Goal: Information Seeking & Learning: Understand process/instructions

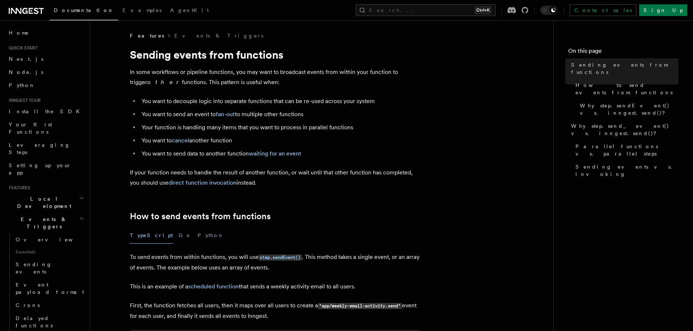
click at [163, 75] on p "In some workflows or pipeline functions, you may want to broadcast events from …" at bounding box center [275, 77] width 291 height 20
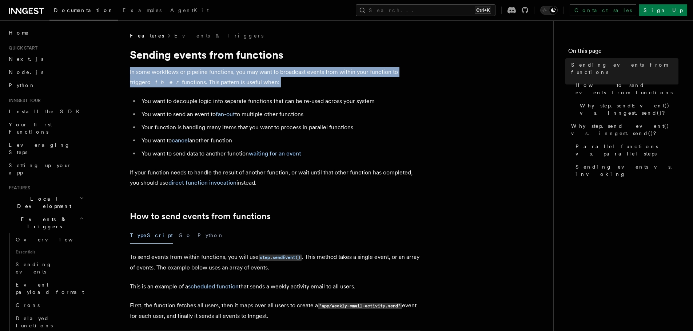
click at [163, 75] on p "In some workflows or pipeline functions, you may want to broadcast events from …" at bounding box center [275, 77] width 291 height 20
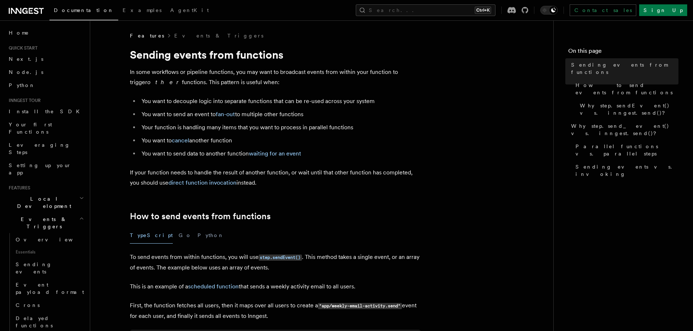
click at [231, 100] on li "You want to decouple logic into separate functions that can be re-used across y…" at bounding box center [280, 101] width 282 height 10
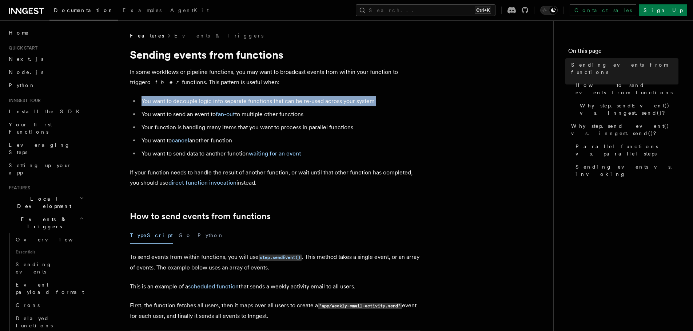
click at [231, 100] on li "You want to decouple logic into separate functions that can be re-used across y…" at bounding box center [280, 101] width 282 height 10
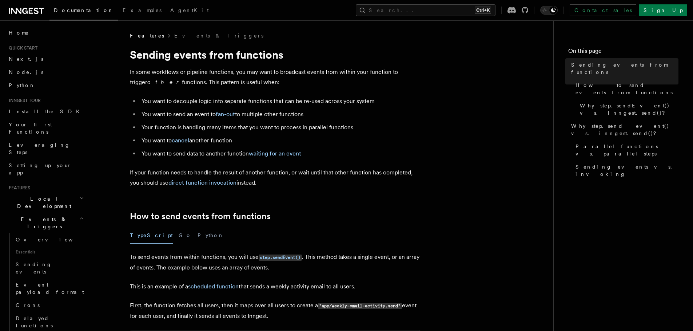
click at [231, 100] on li "You want to decouple logic into separate functions that can be re-used across y…" at bounding box center [280, 101] width 282 height 10
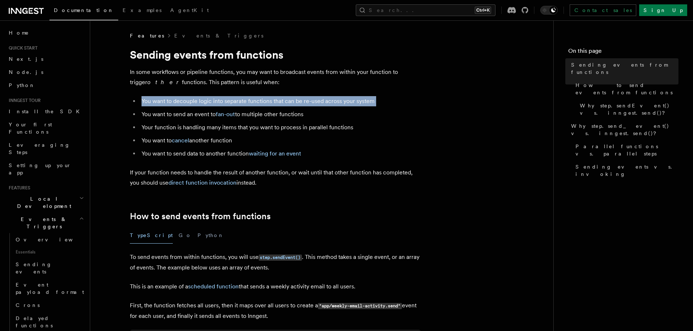
click at [231, 100] on li "You want to decouple logic into separate functions that can be re-used across y…" at bounding box center [280, 101] width 282 height 10
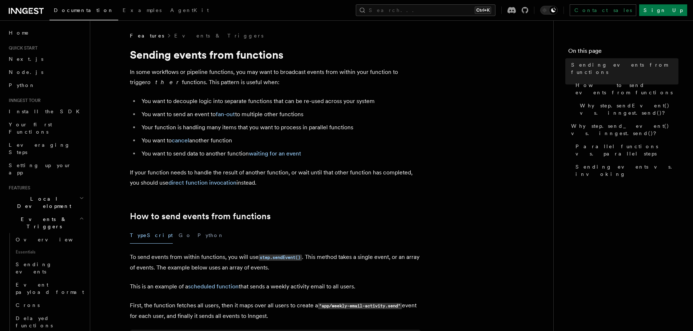
click at [208, 72] on p "In some workflows or pipeline functions, you may want to broadcast events from …" at bounding box center [275, 77] width 291 height 20
click at [160, 113] on li "You want to send an event to fan-out to multiple other functions" at bounding box center [280, 114] width 282 height 10
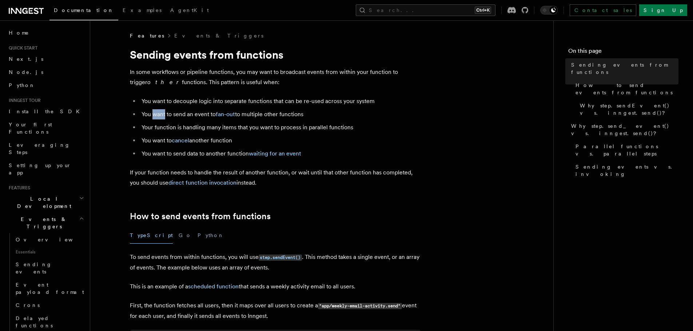
click at [160, 113] on li "You want to send an event to fan-out to multiple other functions" at bounding box center [280, 114] width 282 height 10
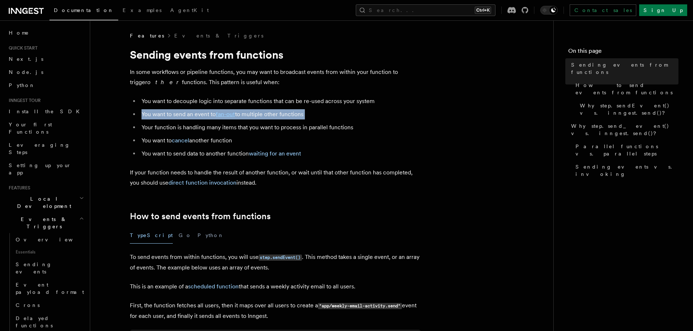
click at [160, 113] on li "You want to send an event to fan-out to multiple other functions" at bounding box center [280, 114] width 282 height 10
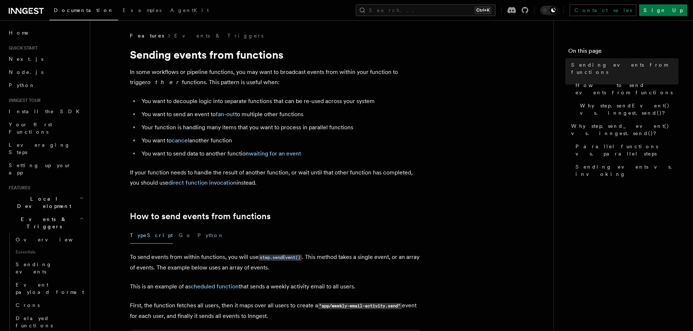
click at [160, 127] on li "Your function is handling many items that you want to process in parallel funct…" at bounding box center [280, 127] width 282 height 10
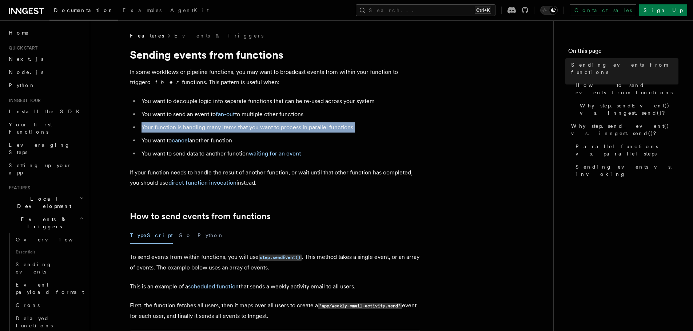
click at [160, 127] on li "Your function is handling many items that you want to process in parallel funct…" at bounding box center [280, 127] width 282 height 10
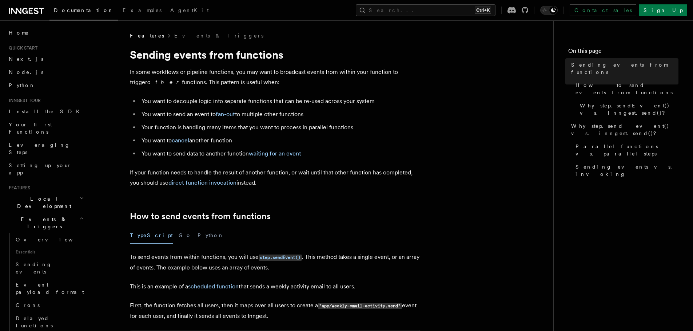
click at [160, 127] on li "Your function is handling many items that you want to process in parallel funct…" at bounding box center [280, 127] width 282 height 10
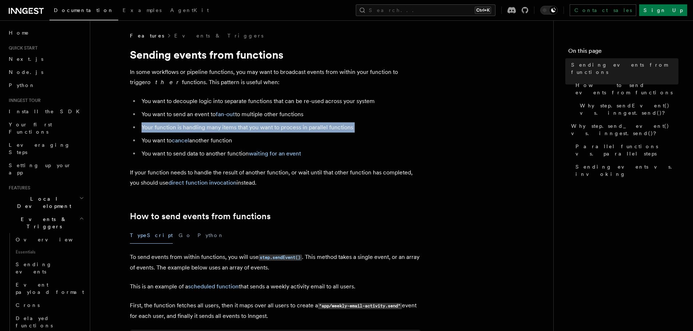
click at [160, 127] on li "Your function is handling many items that you want to process in parallel funct…" at bounding box center [280, 127] width 282 height 10
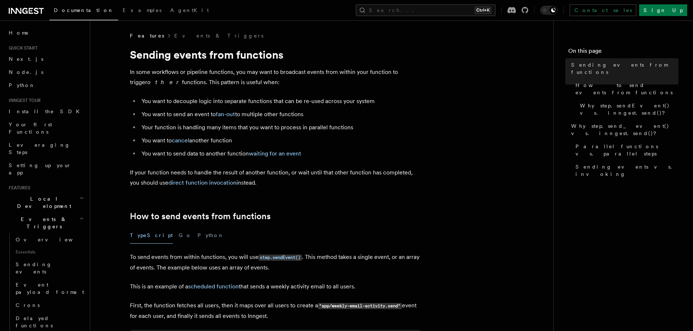
click at [160, 127] on li "Your function is handling many items that you want to process in parallel funct…" at bounding box center [280, 127] width 282 height 10
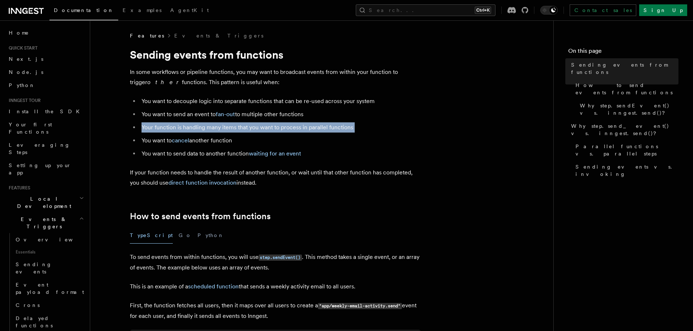
click at [160, 127] on li "Your function is handling many items that you want to process in parallel funct…" at bounding box center [280, 127] width 282 height 10
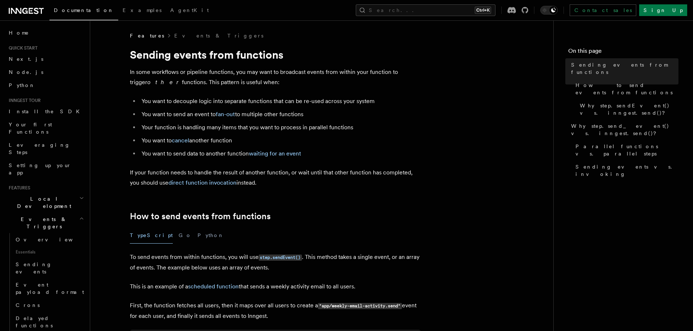
click at [160, 127] on li "Your function is handling many items that you want to process in parallel funct…" at bounding box center [280, 127] width 282 height 10
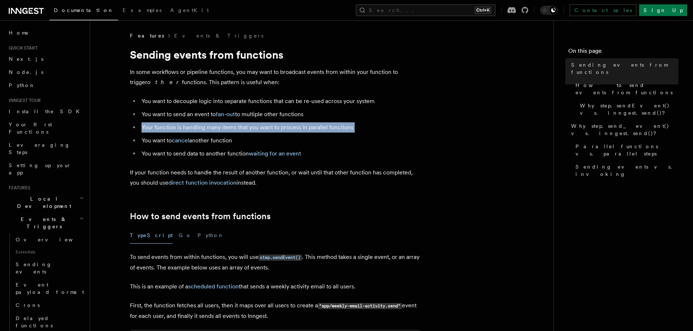
click at [160, 127] on li "Your function is handling many items that you want to process in parallel funct…" at bounding box center [280, 127] width 282 height 10
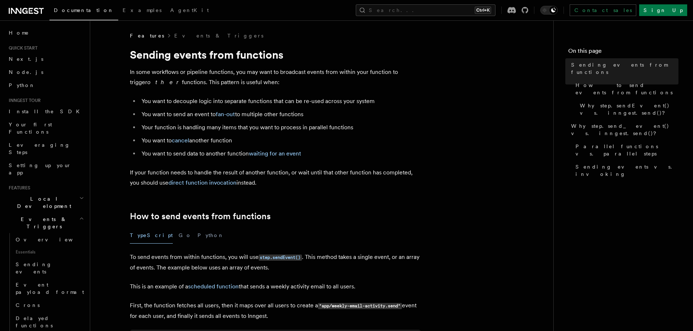
click at [199, 155] on li "You want to send data to another function waiting for an event" at bounding box center [280, 153] width 282 height 10
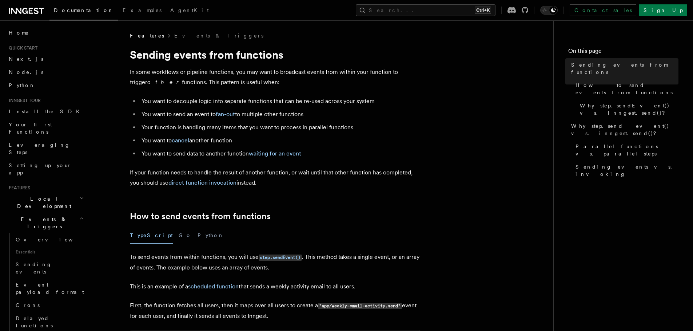
click at [221, 153] on li "You want to send data to another function waiting for an event" at bounding box center [280, 153] width 282 height 10
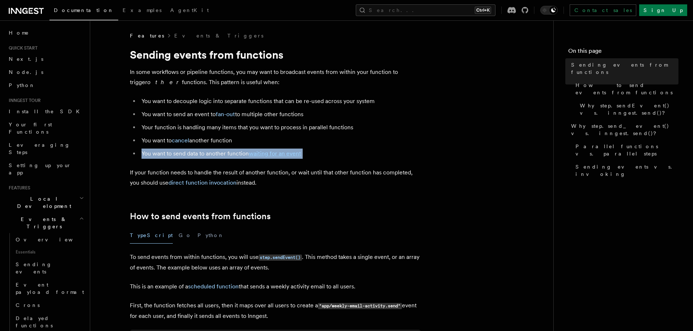
click at [221, 153] on li "You want to send data to another function waiting for an event" at bounding box center [280, 153] width 282 height 10
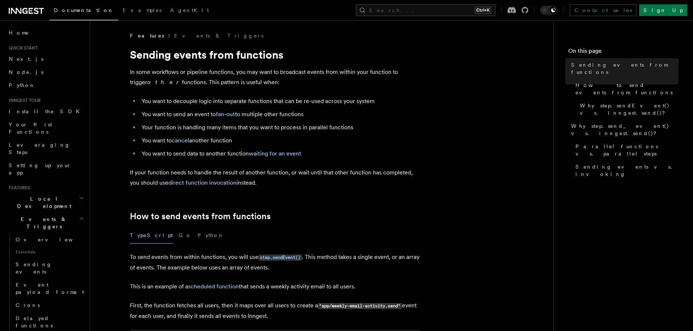
click at [168, 175] on p "If your function needs to handle the result of another function, or wait until …" at bounding box center [275, 177] width 291 height 20
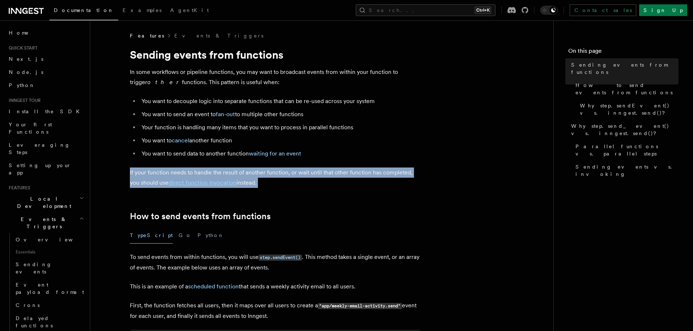
click at [168, 175] on p "If your function needs to handle the result of another function, or wait until …" at bounding box center [275, 177] width 291 height 20
drag, startPoint x: 267, startPoint y: 184, endPoint x: 129, endPoint y: 174, distance: 139.0
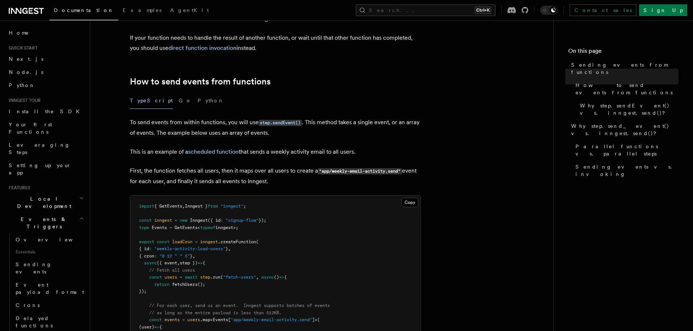
scroll to position [44, 0]
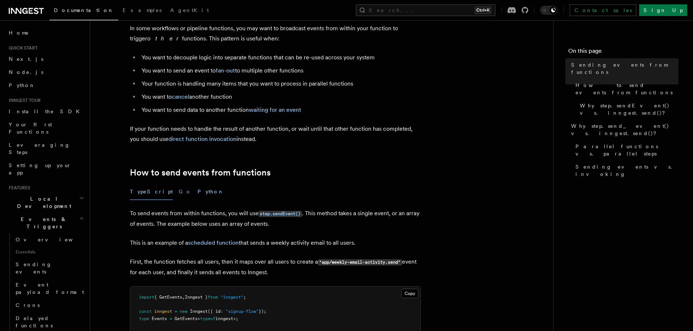
click at [198, 193] on button "Python" at bounding box center [211, 191] width 27 height 16
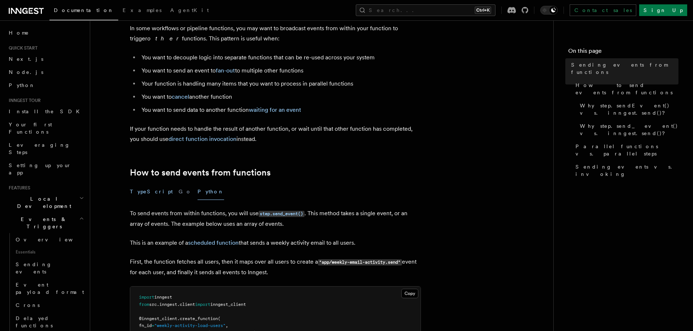
click at [136, 195] on button "TypeScript" at bounding box center [151, 191] width 43 height 16
